Goal: Navigation & Orientation: Go to known website

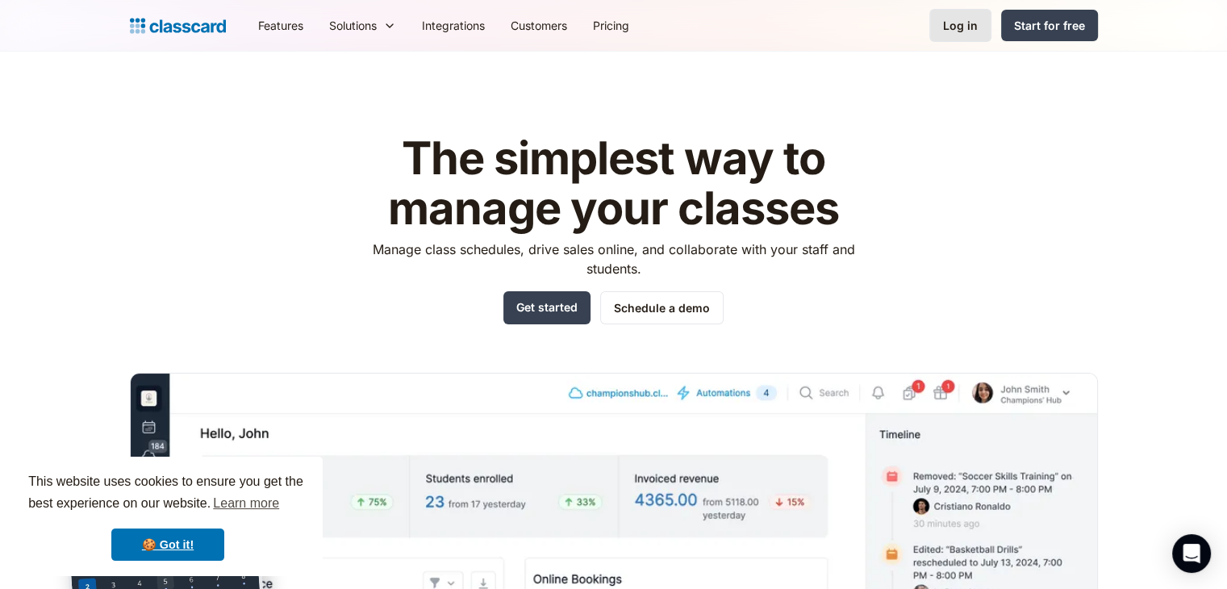
click at [939, 31] on link "Log in" at bounding box center [961, 25] width 62 height 33
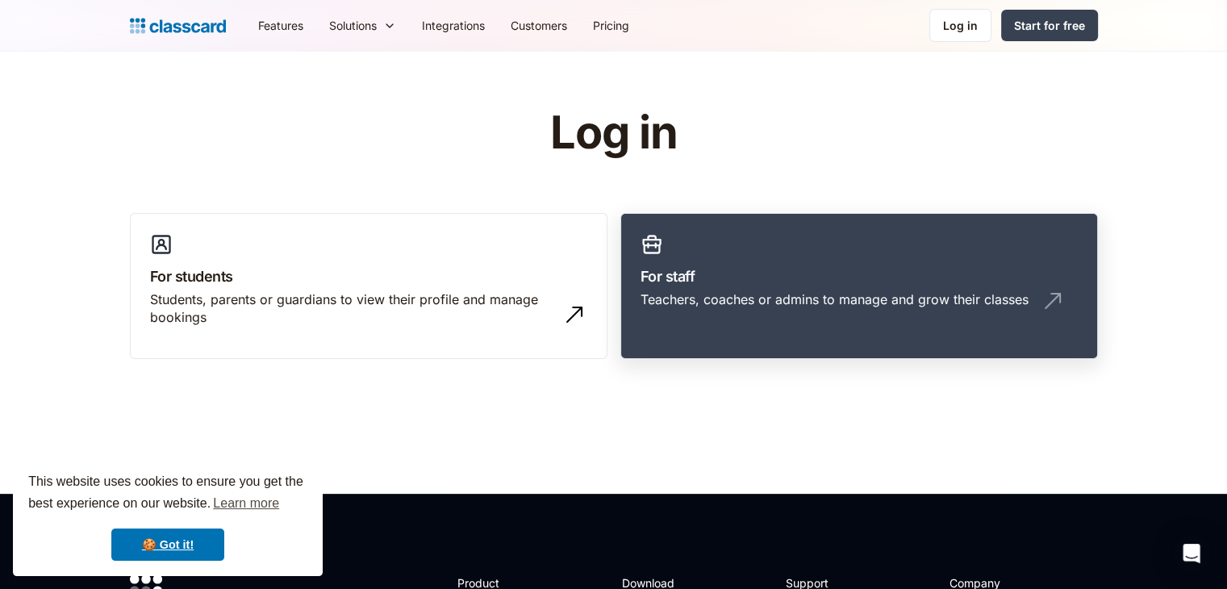
click at [826, 280] on h3 "For staff" at bounding box center [859, 277] width 437 height 22
